Goal: Transaction & Acquisition: Book appointment/travel/reservation

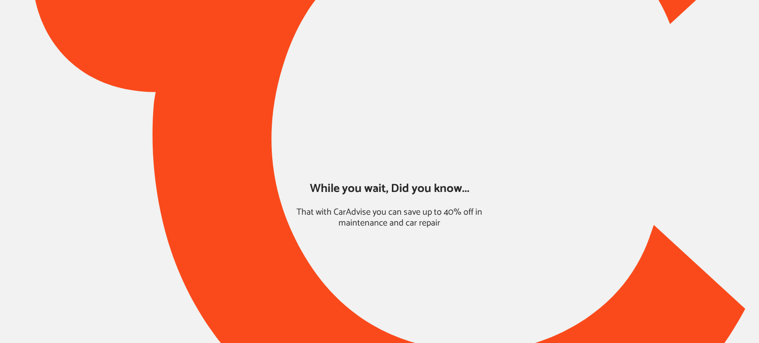
type input "*****"
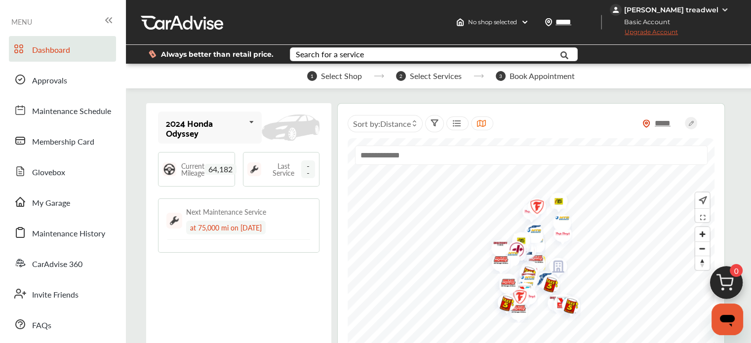
click at [725, 273] on img at bounding box center [726, 285] width 47 height 47
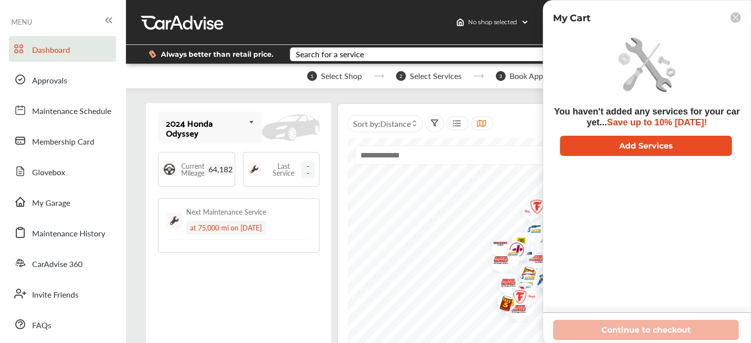
click at [625, 138] on button "Add Services" at bounding box center [646, 146] width 172 height 20
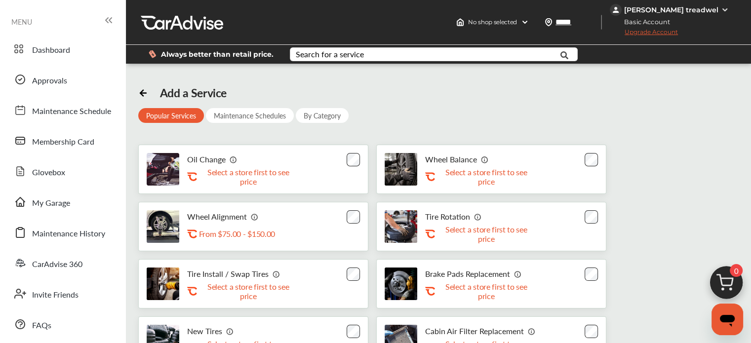
click at [352, 152] on div "Oil Change .st0{fill:#FA4A1C;} Select a store first to see price" at bounding box center [253, 169] width 230 height 49
click at [303, 52] on div "Search for a service" at bounding box center [330, 54] width 68 height 8
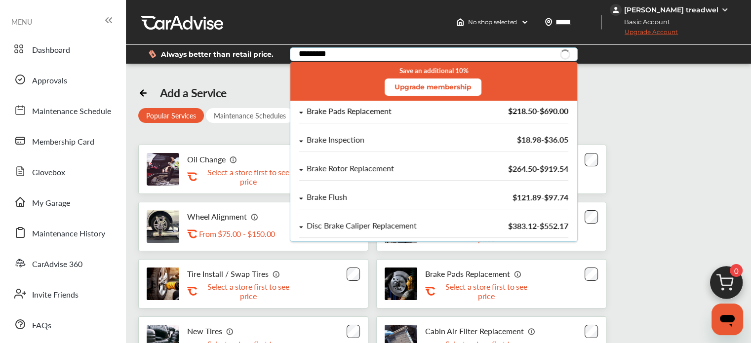
type input "*********"
click at [356, 110] on div "Brake Pads Replacement" at bounding box center [349, 111] width 85 height 8
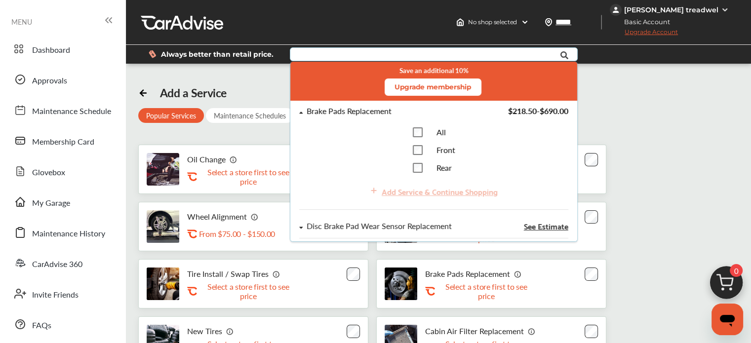
click at [407, 149] on div "All Front Rear" at bounding box center [433, 149] width 269 height 45
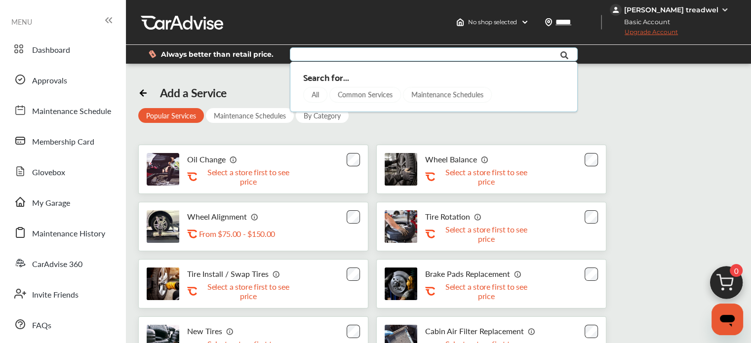
type input "*"
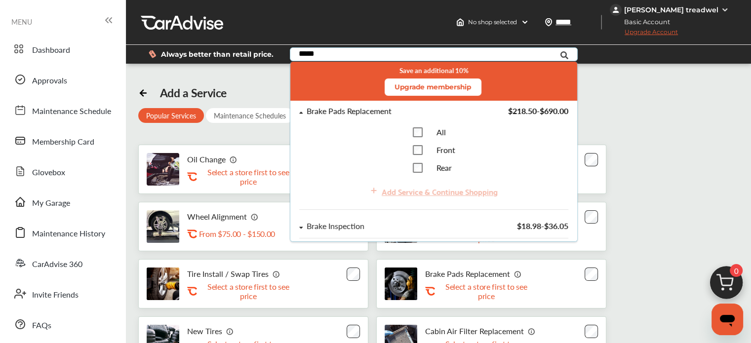
type input "*****"
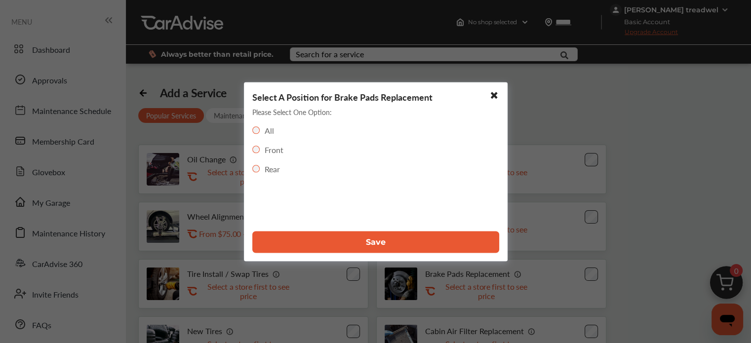
click at [326, 238] on button "Save" at bounding box center [375, 242] width 247 height 22
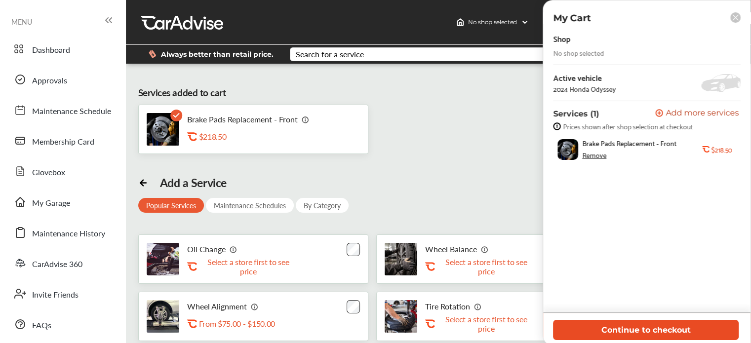
click at [584, 337] on button "Continue to checkout" at bounding box center [646, 330] width 186 height 20
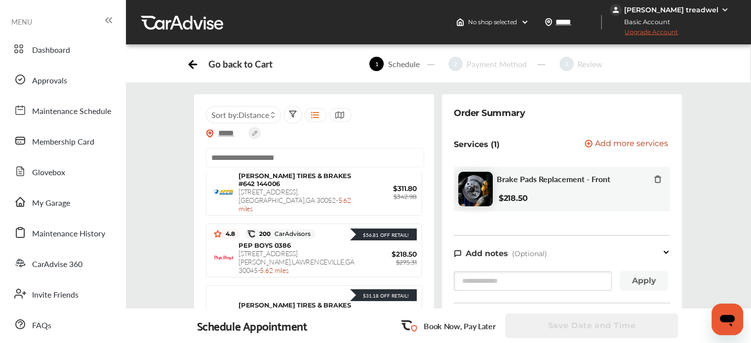
scroll to position [585, 0]
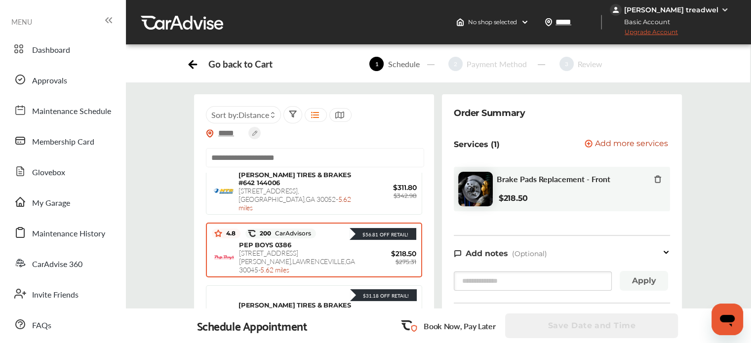
click at [286, 248] on span "[STREET_ADDRESS][PERSON_NAME] - 5.62 miles" at bounding box center [297, 261] width 116 height 27
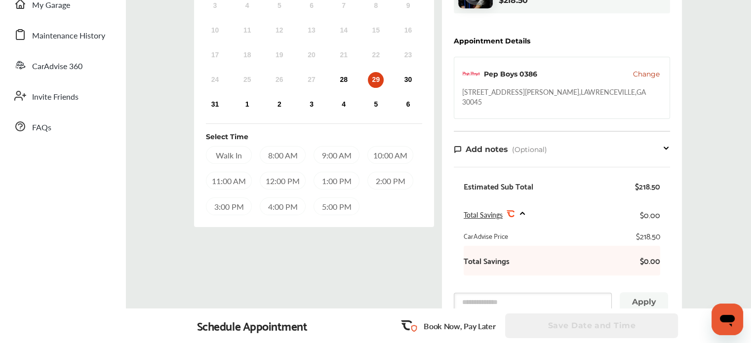
scroll to position [173, 0]
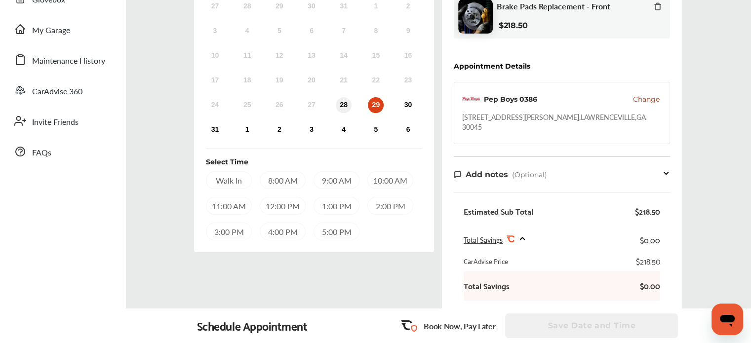
click at [342, 112] on div "28" at bounding box center [344, 105] width 16 height 16
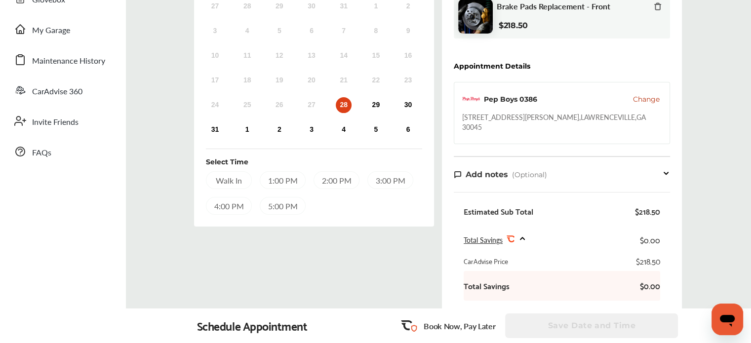
click at [271, 188] on div "1:00 PM" at bounding box center [283, 180] width 46 height 18
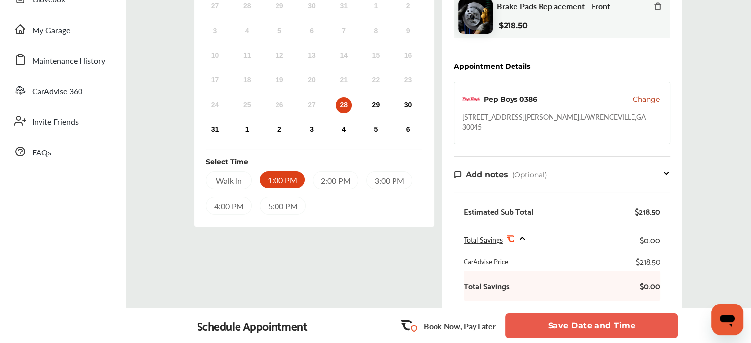
click at [419, 247] on div "Select Date and Time Next Month [DATE] Su Mo Tu We Th Fr Sa 27 28 29 30 31 1 2 …" at bounding box center [314, 173] width 248 height 505
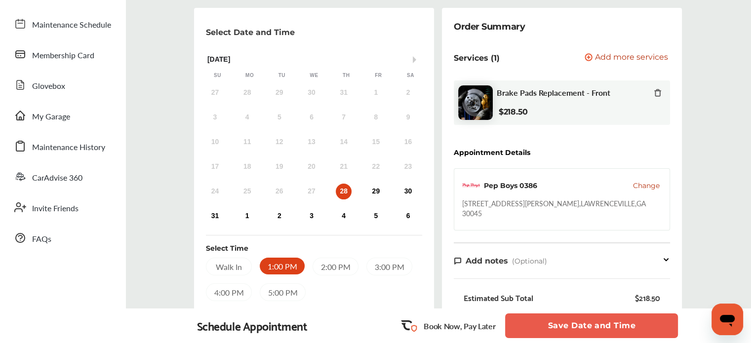
scroll to position [88, 0]
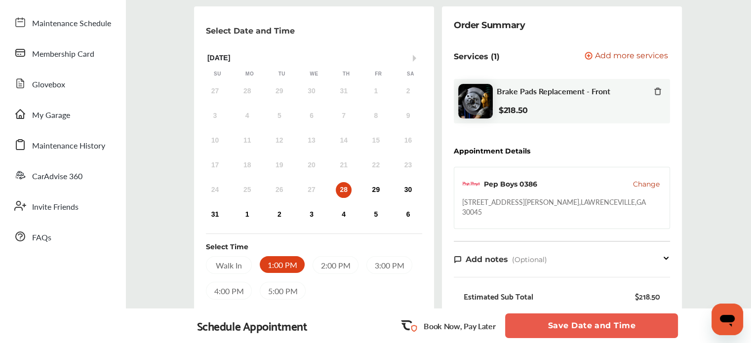
click at [558, 320] on button "Save Date and Time" at bounding box center [591, 326] width 173 height 25
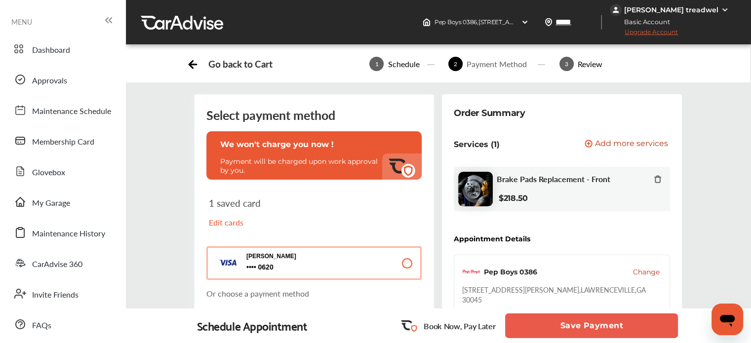
click at [542, 328] on button "Save Payment" at bounding box center [591, 326] width 173 height 25
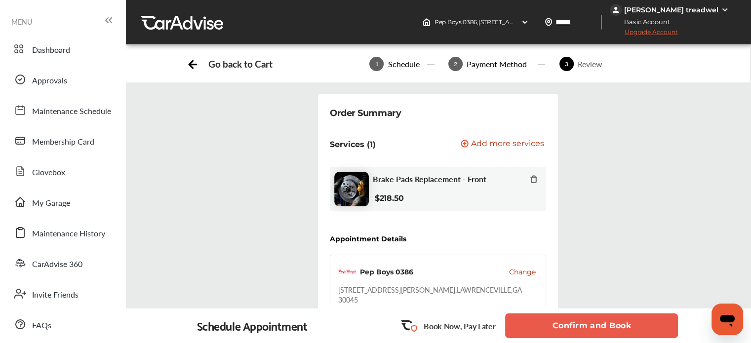
click at [550, 323] on button "Confirm and Book" at bounding box center [591, 326] width 173 height 25
